Goal: Task Accomplishment & Management: Manage account settings

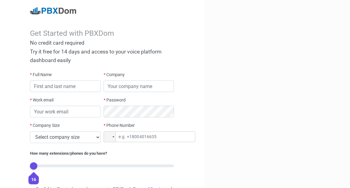
scroll to position [60, 0]
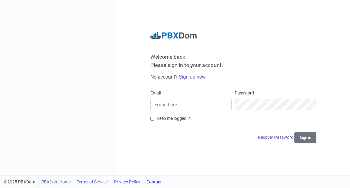
click at [314, 85] on div "Welcome back, Please sign in to your account. No account? Sign up now Email Pas…" at bounding box center [233, 87] width 175 height 111
click at [195, 105] on input "Email" at bounding box center [191, 105] width 81 height 12
paste input "signup"
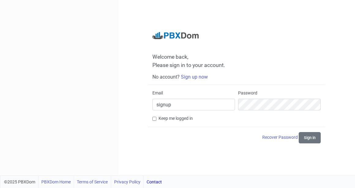
click at [344, 57] on div "Welcome back, Please sign in to your account. No account? Sign up now Email sig…" at bounding box center [236, 88] width 237 height 176
click at [200, 104] on input "signup" at bounding box center [193, 105] width 83 height 12
paste input "[EMAIL_ADDRESS][DOMAIN_NAME]:Gx@GsmPnM4nh7Hm"
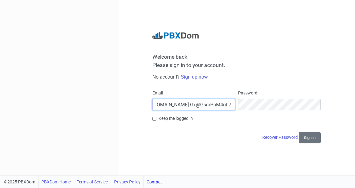
paste input "email"
click at [313, 108] on div "Email [EMAIL_ADDRESS][DOMAIN_NAME]:Gx@GsmPnM4nh7Hm Password" at bounding box center [236, 102] width 171 height 25
type input "[EMAIL_ADDRESS][DOMAIN_NAME]"
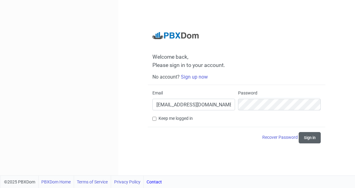
click at [313, 139] on button "Sign in" at bounding box center [310, 137] width 22 height 11
